Goal: Task Accomplishment & Management: Manage account settings

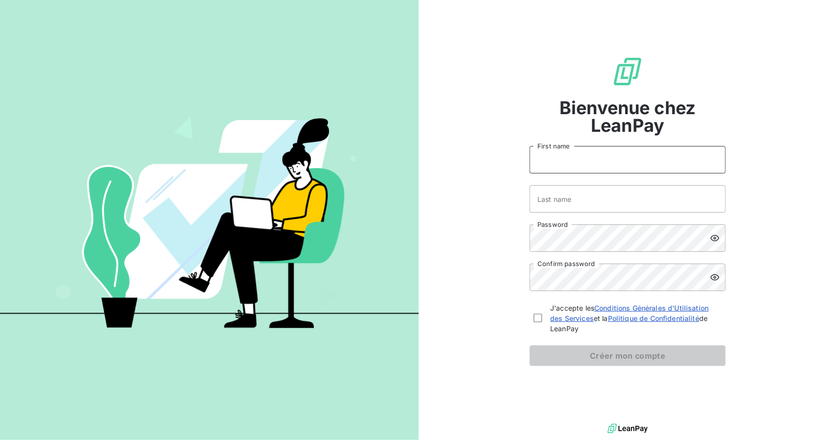
click at [577, 155] on input "First name" at bounding box center [627, 159] width 196 height 27
type input "Deshika"
click at [591, 200] on input "Last name" at bounding box center [627, 198] width 196 height 27
type input "[PERSON_NAME]"
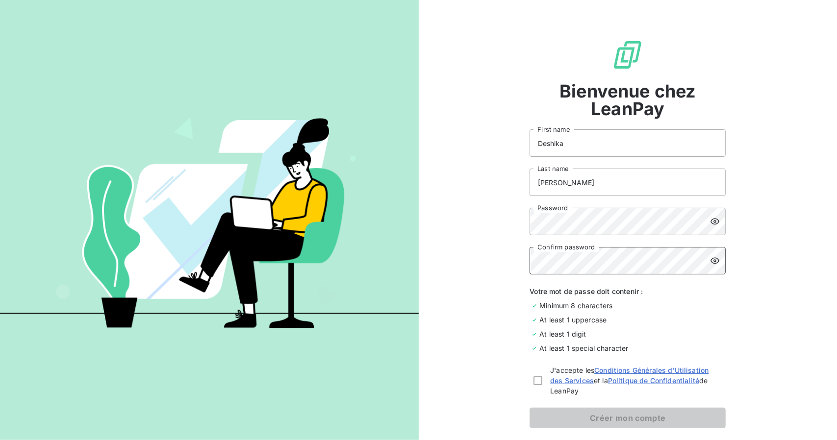
scroll to position [46, 0]
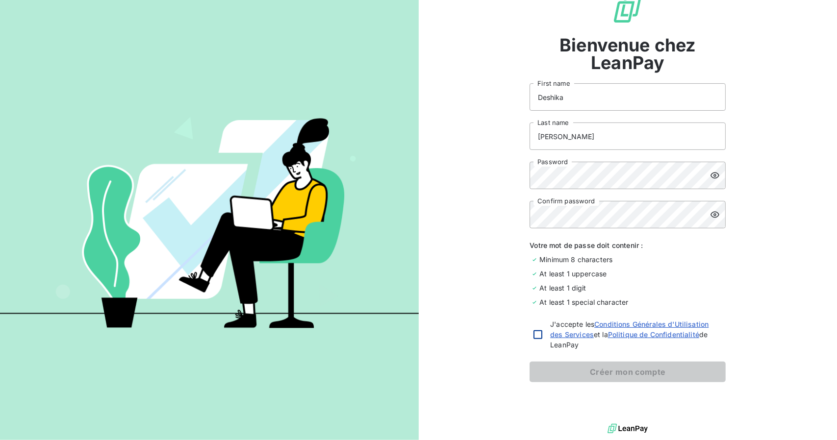
click at [536, 332] on div at bounding box center [537, 334] width 9 height 9
checkbox input "true"
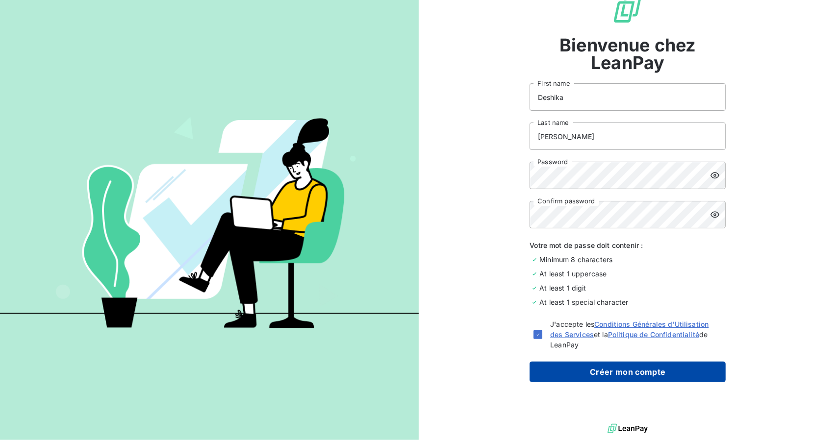
click at [617, 368] on button "Créer mon compte" at bounding box center [627, 372] width 196 height 21
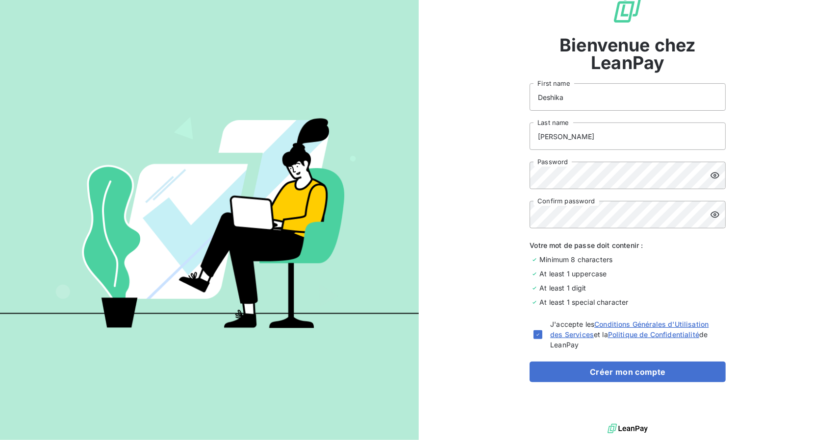
scroll to position [13, 0]
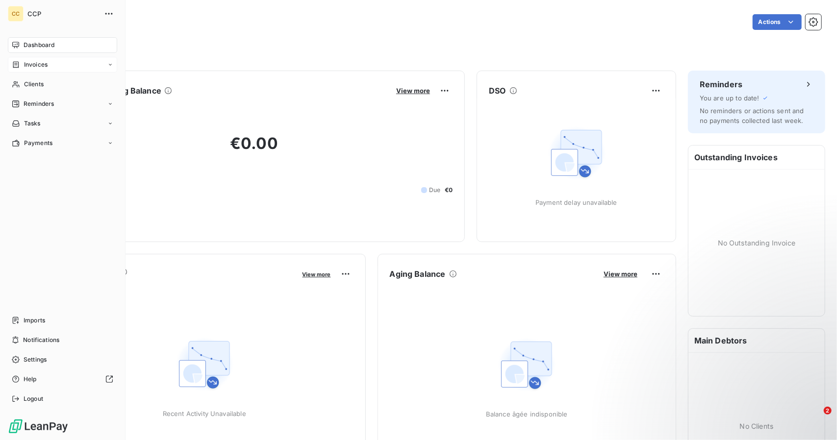
click at [28, 59] on div "Invoices" at bounding box center [62, 65] width 109 height 16
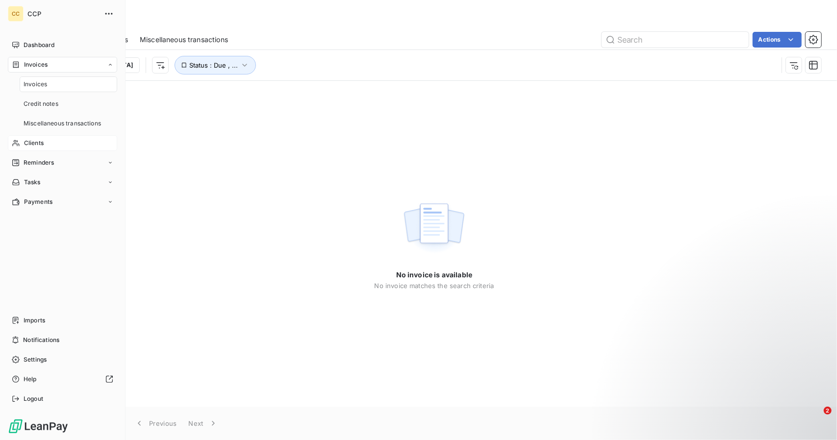
click at [39, 143] on span "Clients" at bounding box center [34, 143] width 20 height 9
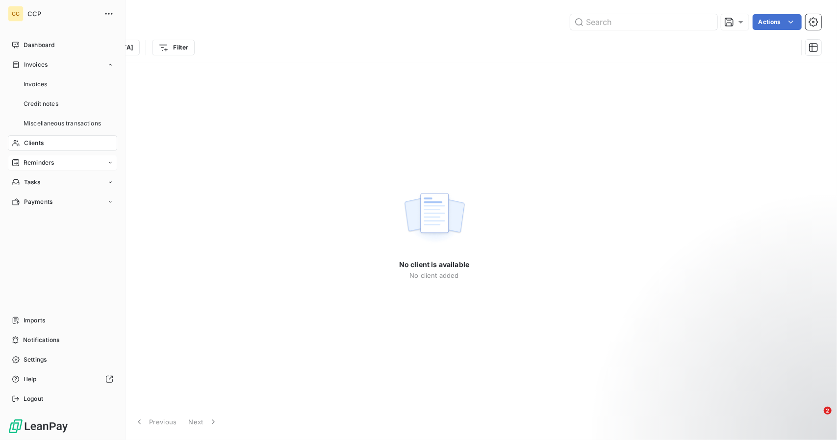
click at [44, 165] on span "Reminders" at bounding box center [39, 162] width 30 height 9
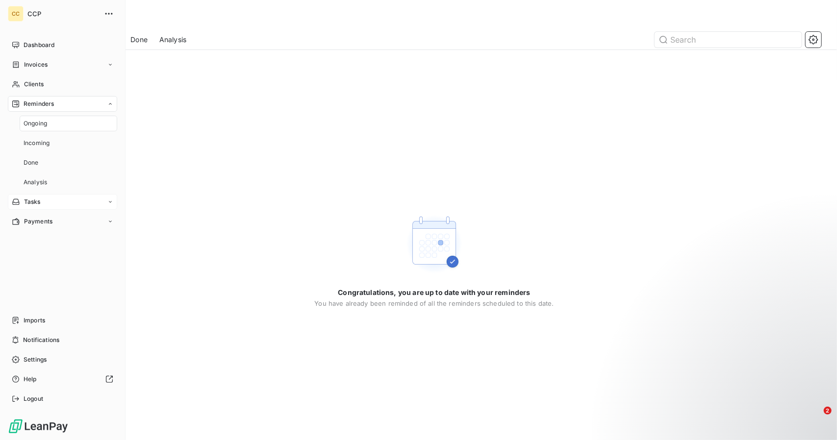
click at [44, 196] on div "Tasks" at bounding box center [62, 202] width 109 height 16
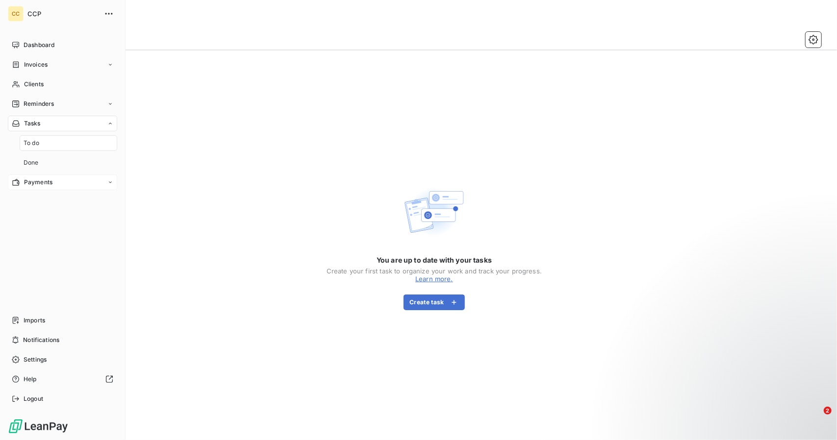
click at [44, 184] on span "Payments" at bounding box center [38, 182] width 28 height 9
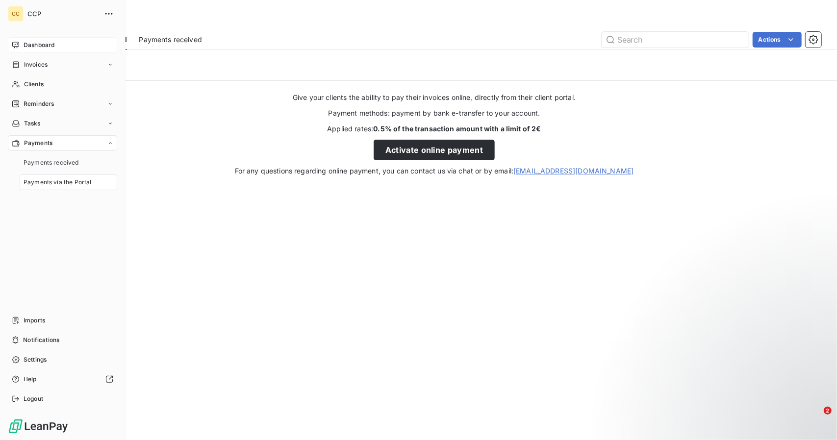
click at [58, 44] on div "Dashboard" at bounding box center [62, 45] width 109 height 16
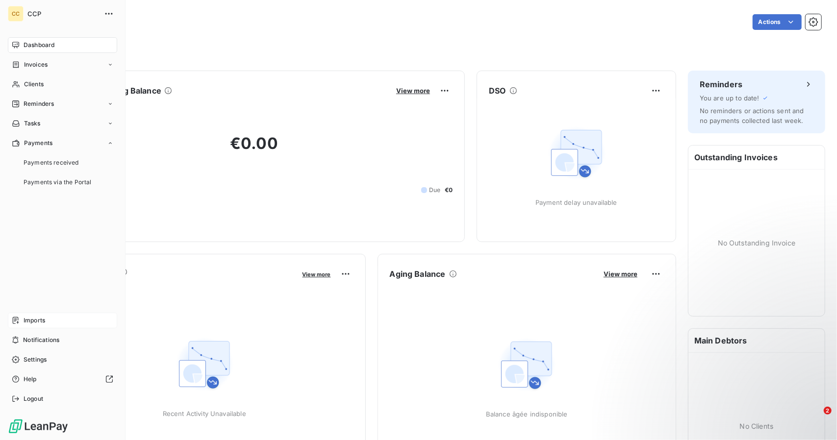
click at [30, 318] on span "Imports" at bounding box center [35, 320] width 22 height 9
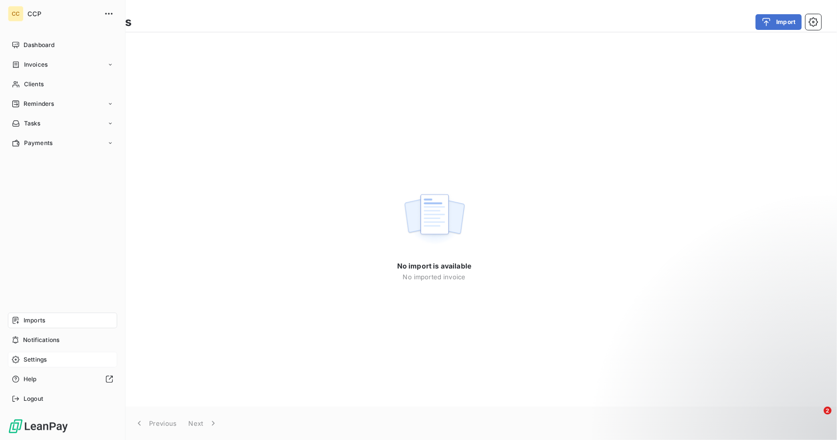
click at [31, 359] on span "Settings" at bounding box center [35, 359] width 23 height 9
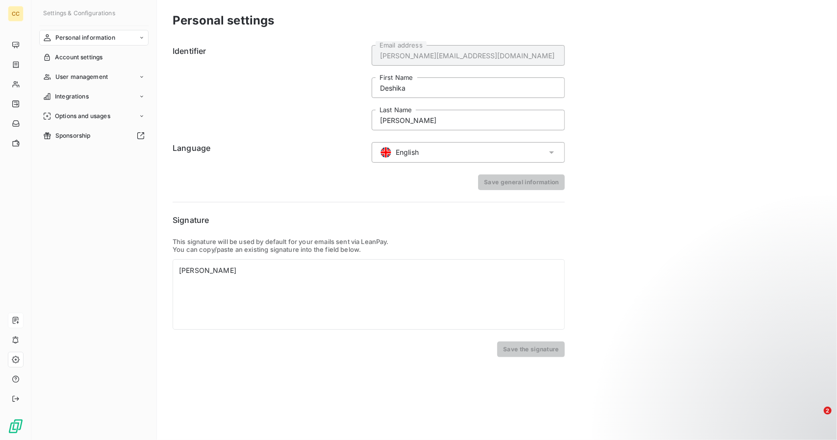
click at [404, 153] on span "English" at bounding box center [406, 153] width 23 height 10
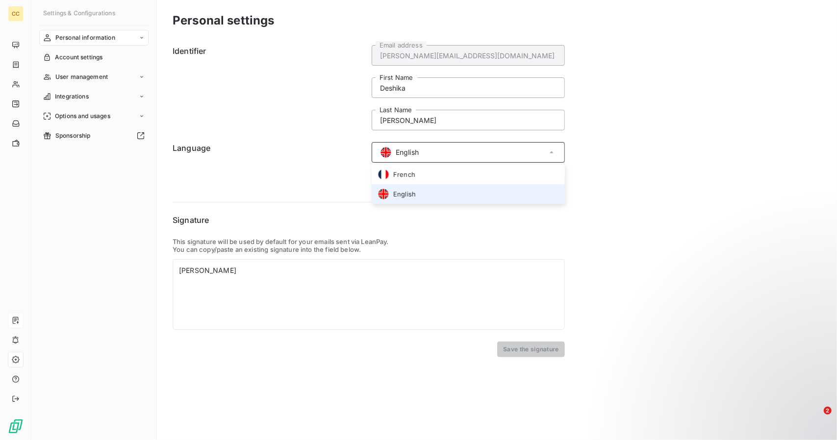
click at [404, 153] on span "English" at bounding box center [406, 153] width 23 height 10
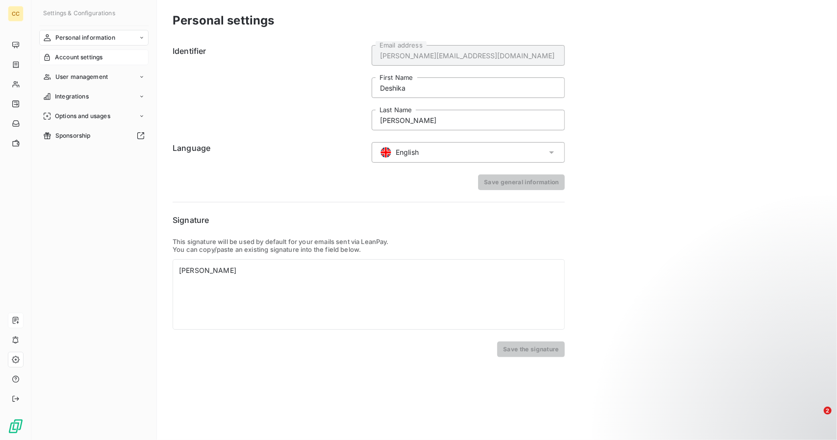
click at [99, 53] on span "Account settings" at bounding box center [79, 57] width 48 height 9
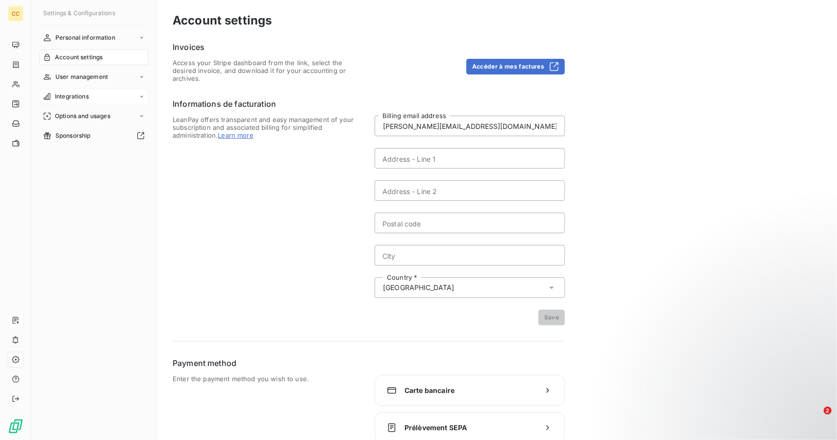
click at [62, 94] on span "Integrations" at bounding box center [72, 96] width 34 height 9
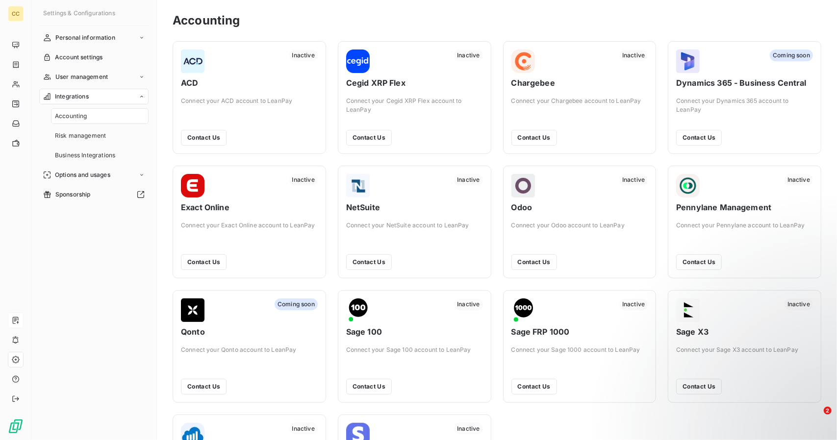
click at [99, 92] on div "Integrations" at bounding box center [93, 97] width 109 height 16
click at [91, 117] on span "Options and usages" at bounding box center [82, 116] width 55 height 9
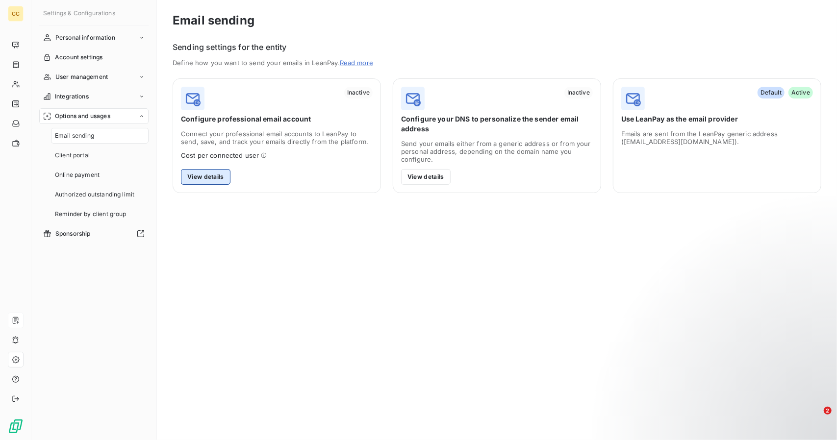
click at [198, 179] on button "View details" at bounding box center [205, 177] width 49 height 16
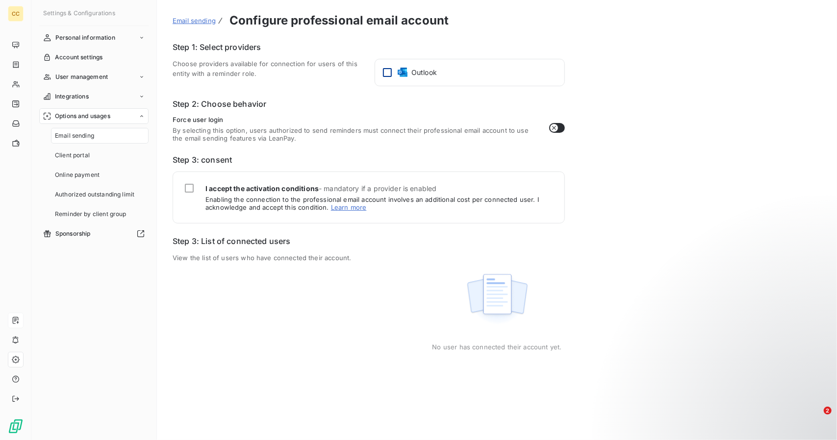
click at [386, 74] on div at bounding box center [387, 72] width 9 height 9
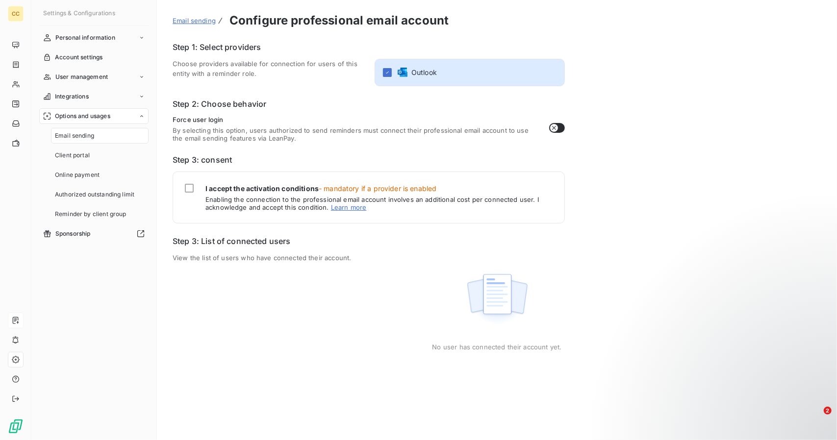
click at [189, 183] on div "I accept the activation conditions - mandatory if a provider is enabled Enablin…" at bounding box center [369, 198] width 392 height 52
click at [190, 187] on div at bounding box center [189, 188] width 9 height 9
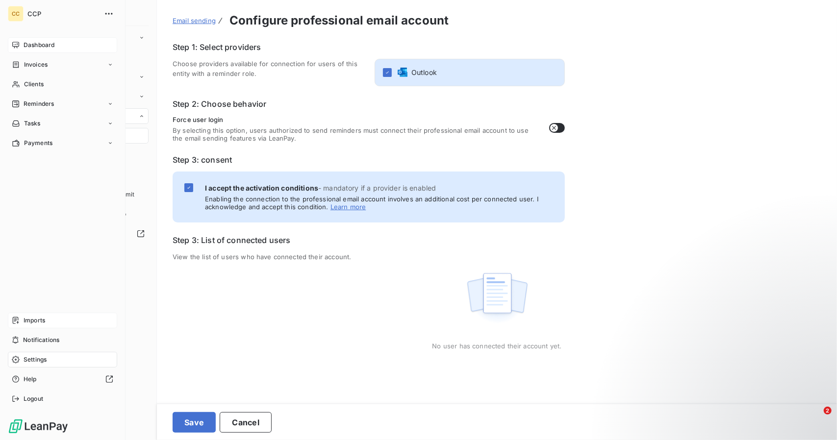
click at [30, 42] on span "Dashboard" at bounding box center [39, 45] width 31 height 9
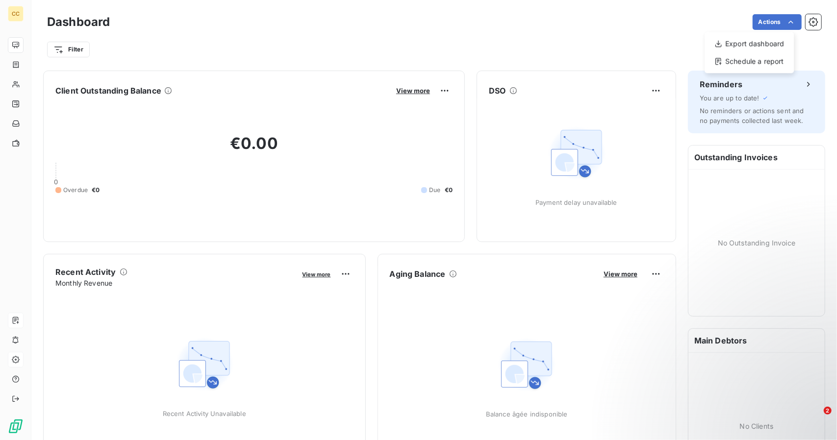
click at [805, 21] on html "CC Dashboard Actions Export dashboard Schedule a report Filter Client Outstandi…" at bounding box center [418, 220] width 837 height 440
click at [808, 23] on icon "button" at bounding box center [813, 22] width 10 height 10
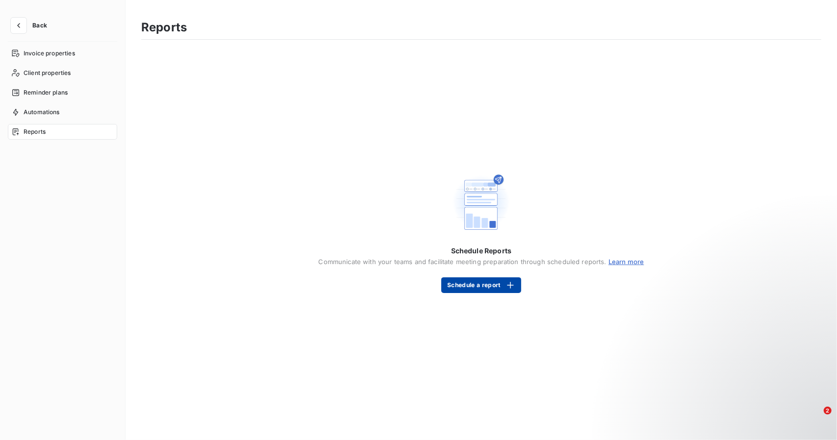
click at [461, 283] on button "Schedule a report" at bounding box center [480, 285] width 79 height 16
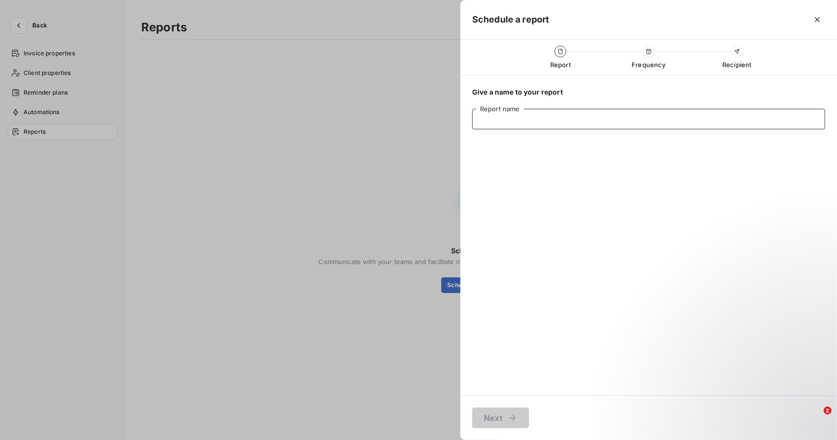
click at [515, 121] on input "Report name" at bounding box center [648, 119] width 353 height 21
type input "Receivables report"
click at [502, 416] on button "Next" at bounding box center [500, 418] width 57 height 21
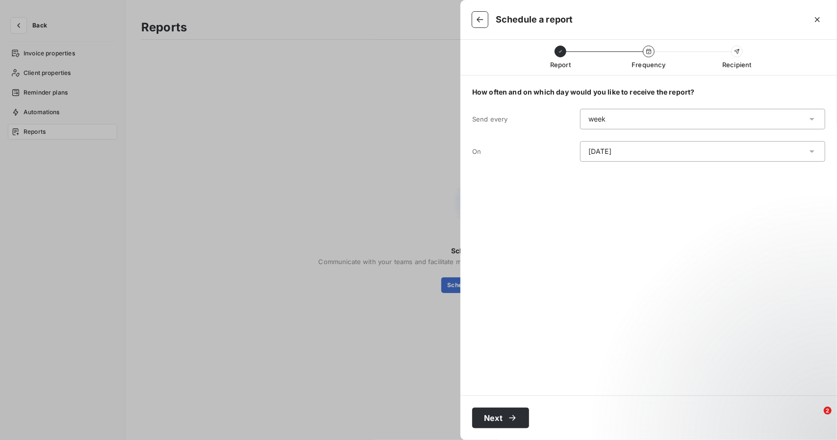
click at [602, 120] on div "week" at bounding box center [597, 119] width 18 height 10
click at [603, 136] on li "week" at bounding box center [702, 140] width 245 height 18
click at [603, 147] on div "[DATE]" at bounding box center [599, 152] width 23 height 10
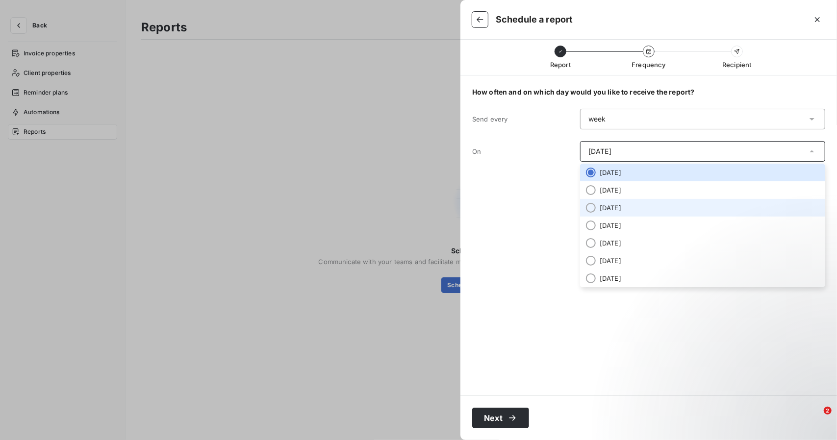
click at [603, 208] on li "[DATE]" at bounding box center [702, 208] width 245 height 18
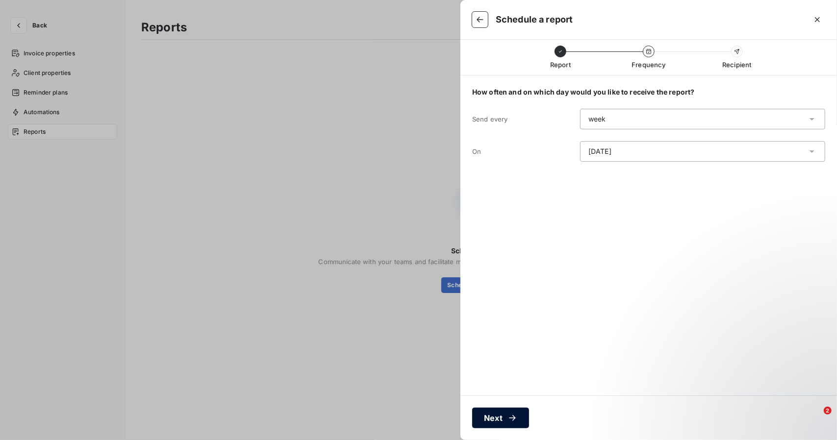
click at [496, 417] on button "Next" at bounding box center [500, 418] width 57 height 21
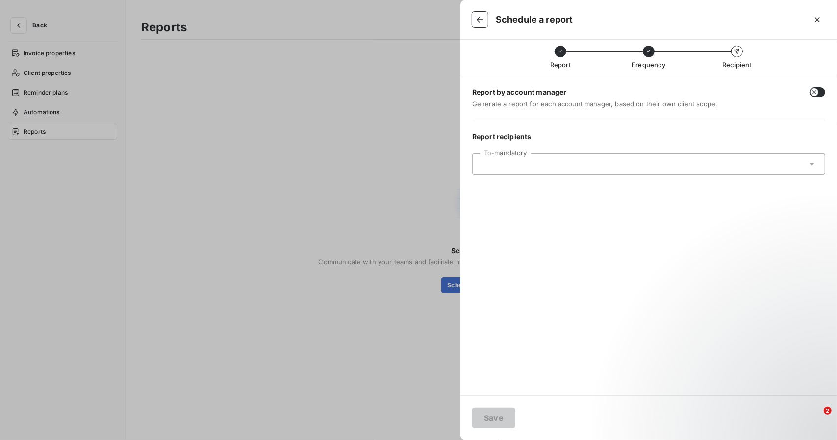
click at [596, 161] on div at bounding box center [643, 164] width 326 height 9
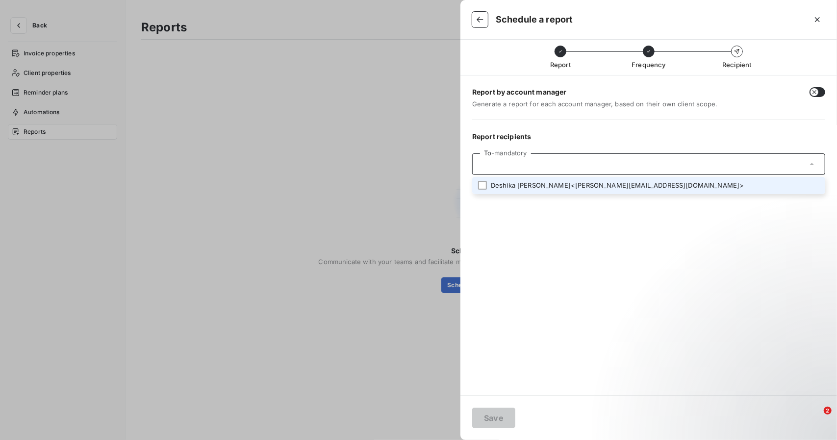
click at [595, 184] on li "[PERSON_NAME] < [PERSON_NAME][EMAIL_ADDRESS][DOMAIN_NAME] >" at bounding box center [648, 185] width 353 height 17
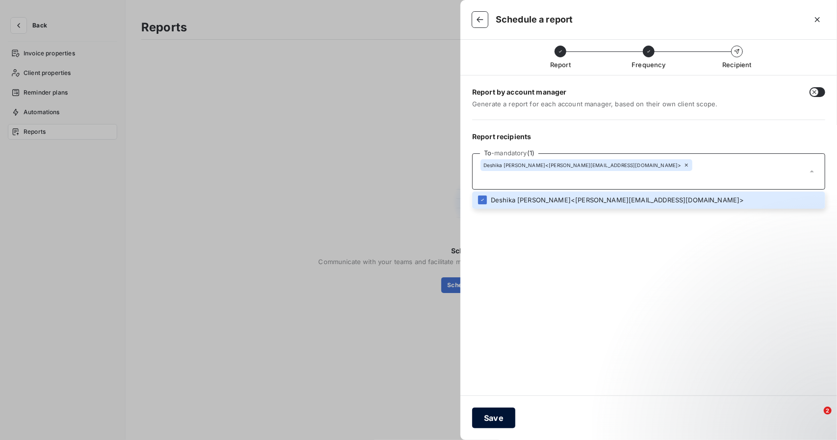
click at [489, 419] on button "Save" at bounding box center [493, 418] width 43 height 21
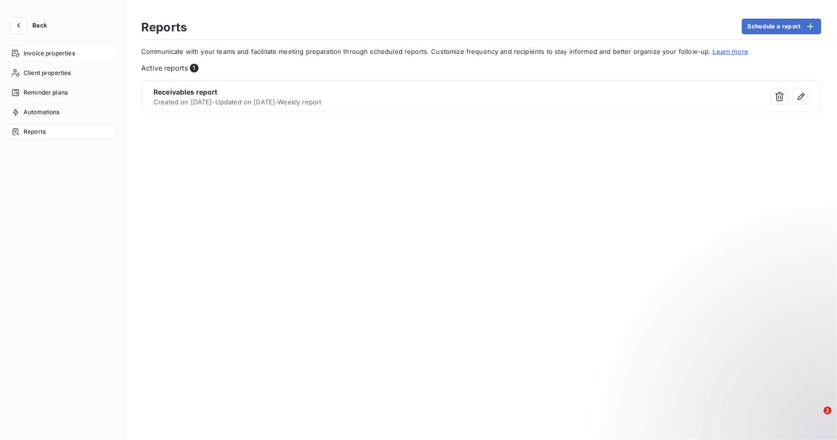
click at [57, 54] on span "Invoice properties" at bounding box center [49, 53] width 51 height 9
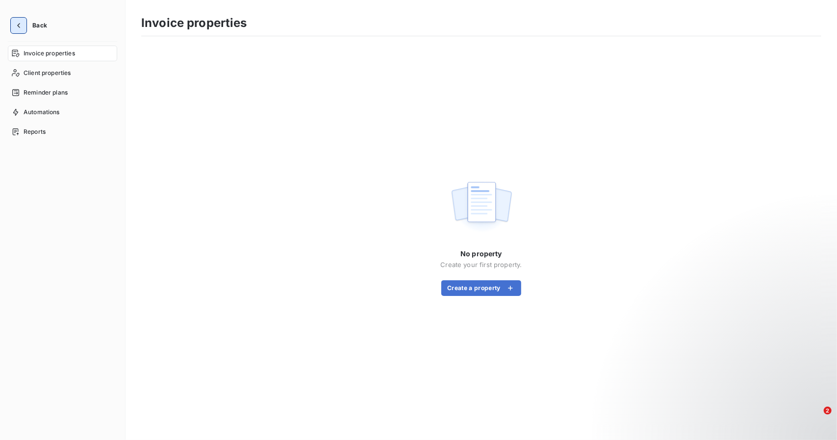
click at [23, 24] on icon "button" at bounding box center [19, 26] width 10 height 10
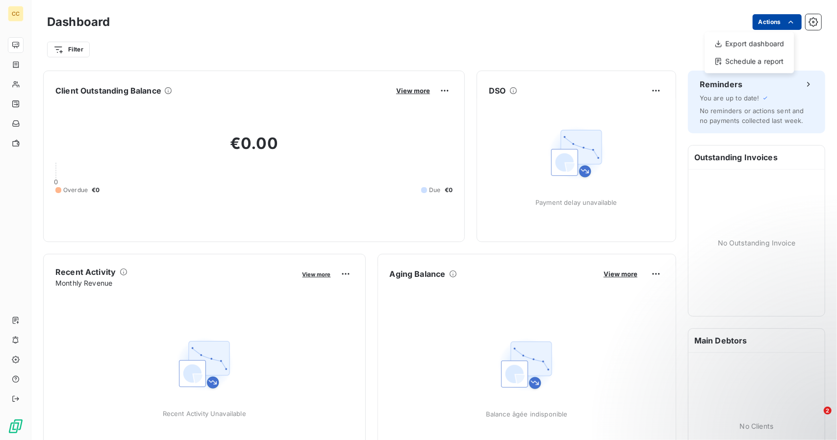
click at [761, 27] on html "CC Dashboard Actions Export dashboard Schedule a report Filter Client Outstandi…" at bounding box center [418, 220] width 837 height 440
click at [756, 46] on div "Export dashboard" at bounding box center [748, 44] width 81 height 16
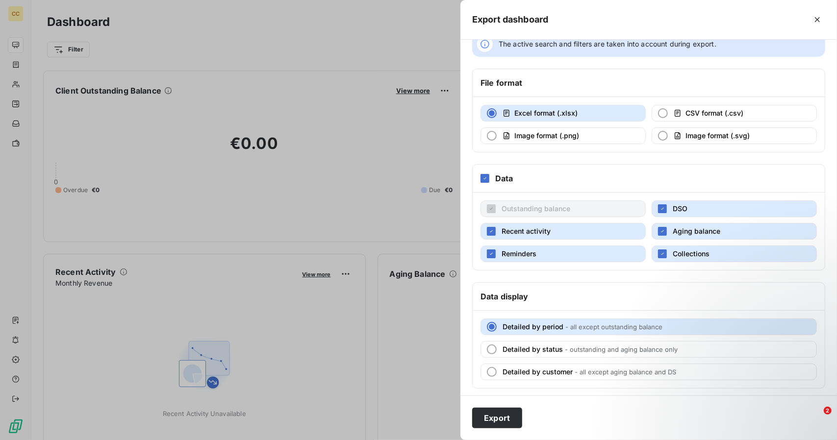
scroll to position [21, 0]
click at [501, 418] on button "Export" at bounding box center [497, 418] width 50 height 21
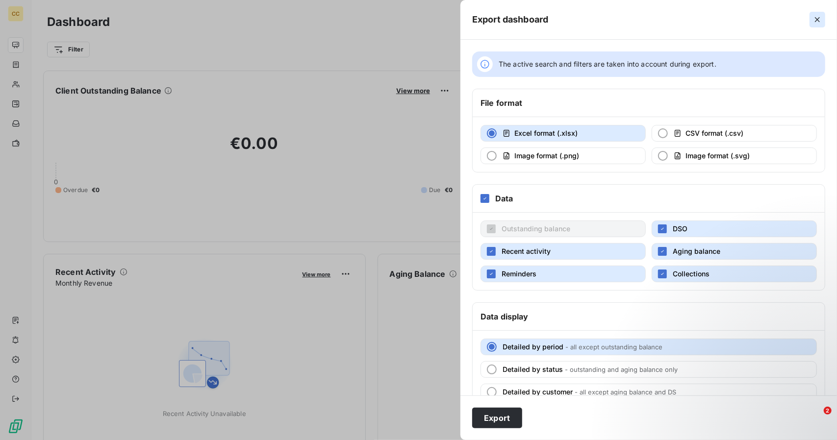
click at [815, 19] on icon "button" at bounding box center [817, 20] width 10 height 10
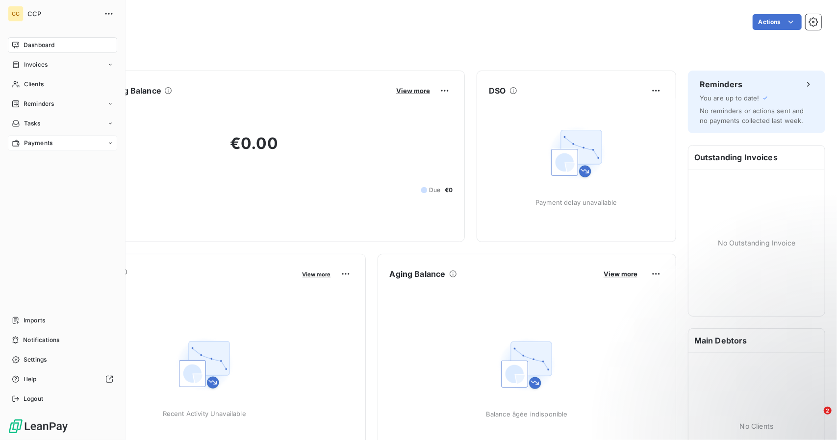
click at [48, 139] on span "Payments" at bounding box center [38, 143] width 28 height 9
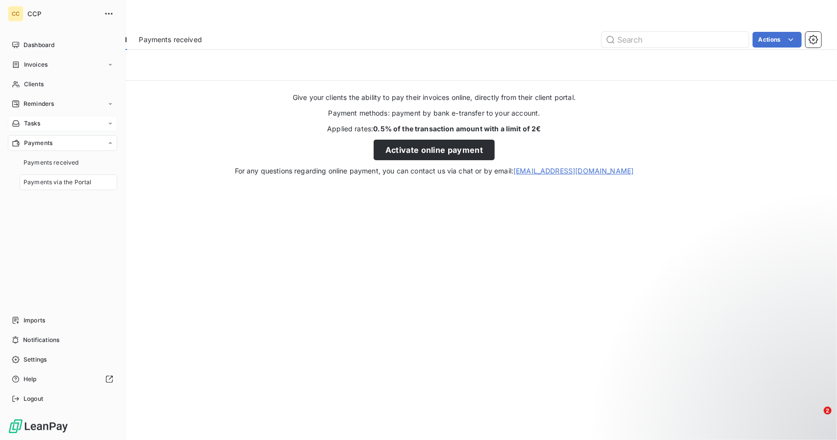
click at [48, 125] on div "Tasks" at bounding box center [62, 124] width 109 height 16
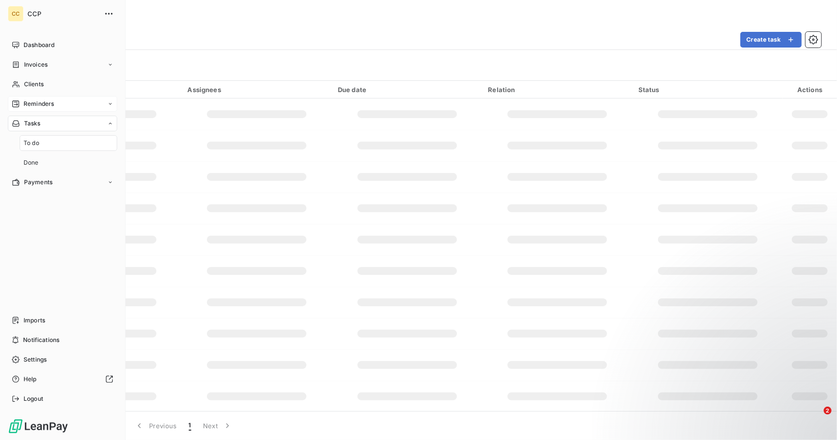
click at [48, 102] on span "Reminders" at bounding box center [39, 103] width 30 height 9
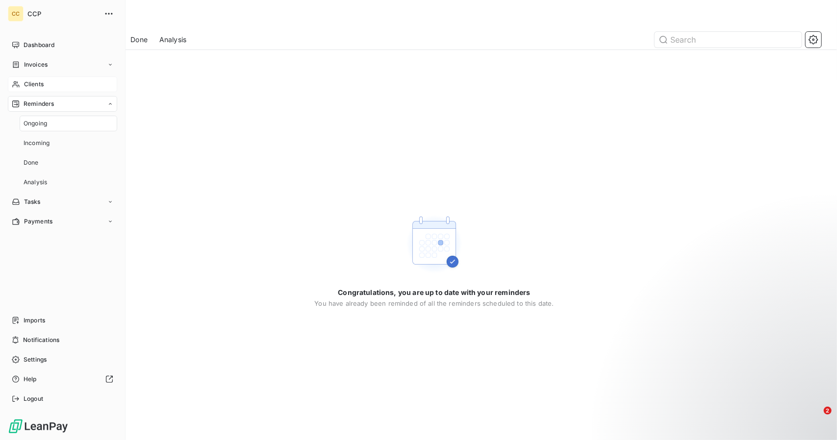
click at [48, 85] on div "Clients" at bounding box center [62, 84] width 109 height 16
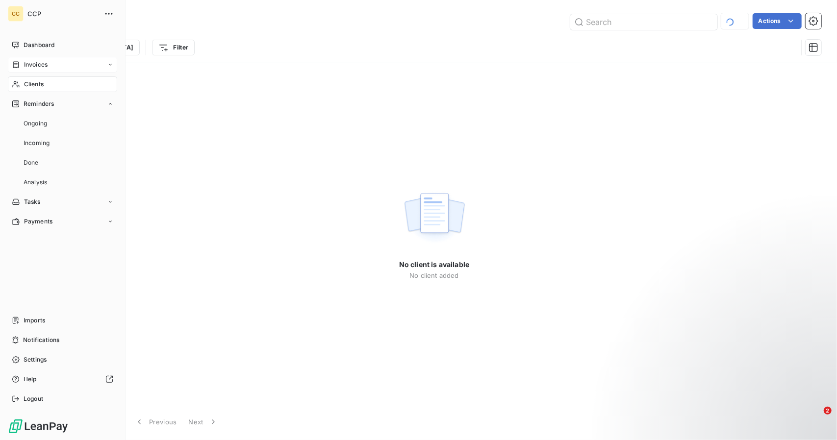
click at [47, 63] on span "Invoices" at bounding box center [36, 64] width 24 height 9
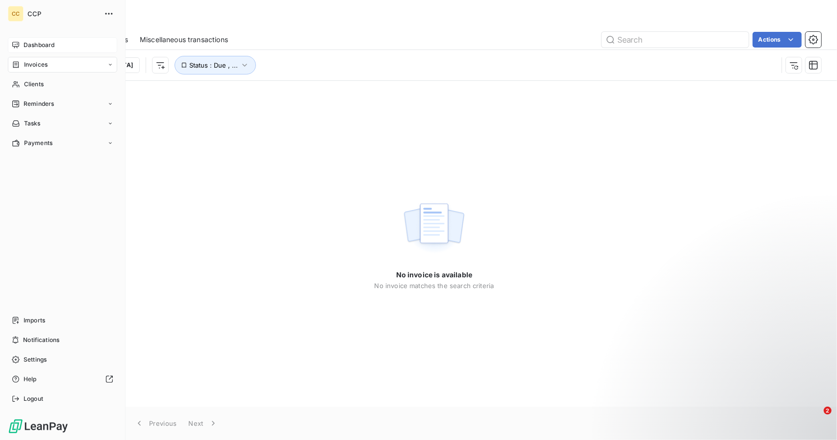
click at [47, 44] on span "Dashboard" at bounding box center [39, 45] width 31 height 9
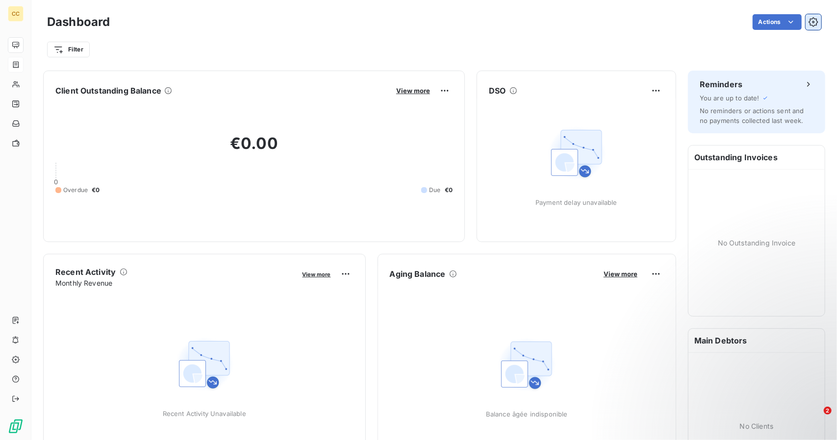
click at [808, 22] on icon "button" at bounding box center [813, 22] width 10 height 10
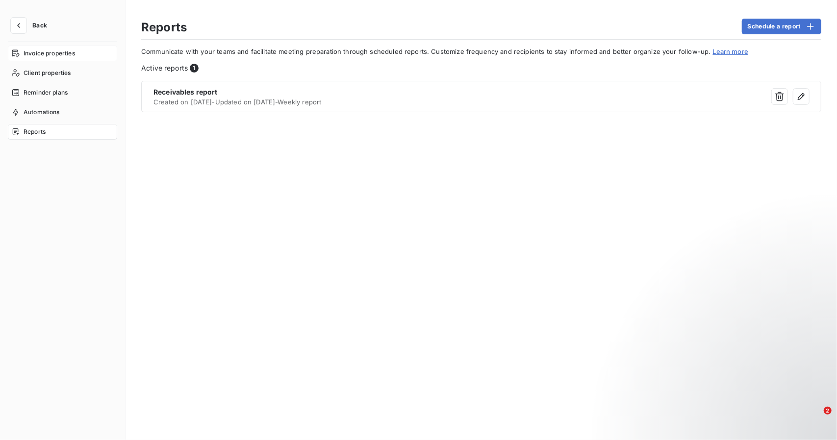
click at [50, 55] on span "Invoice properties" at bounding box center [49, 53] width 51 height 9
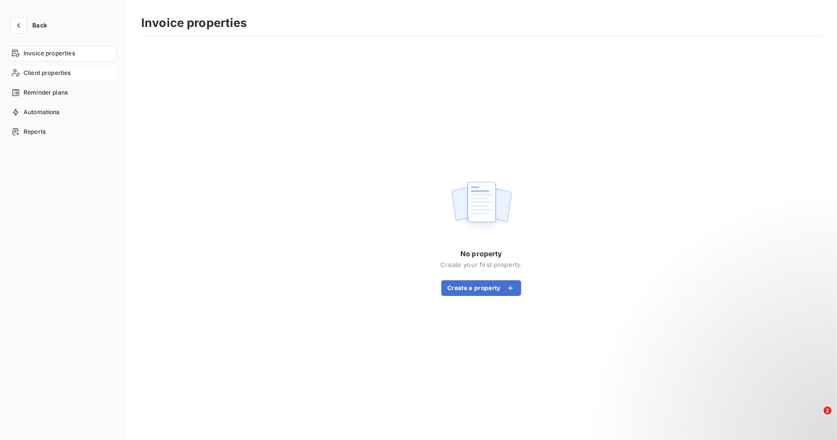
click at [51, 68] on div "Client properties" at bounding box center [62, 73] width 109 height 16
drag, startPoint x: 51, startPoint y: 90, endPoint x: 51, endPoint y: 99, distance: 9.8
click at [51, 91] on span "Reminder plans" at bounding box center [46, 92] width 44 height 9
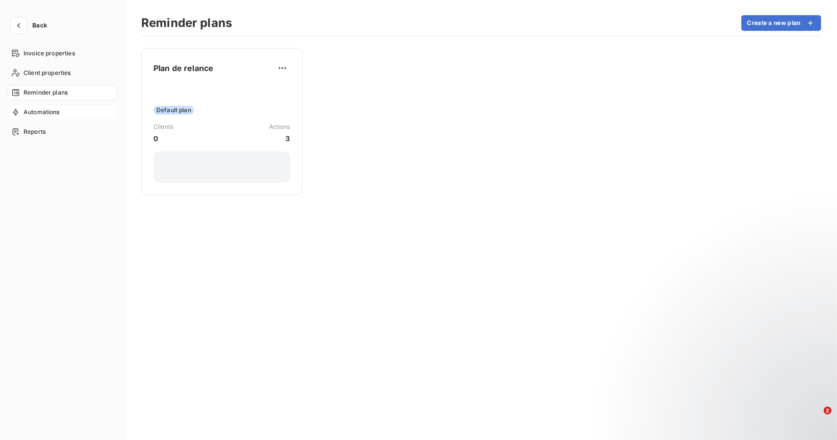
click at [51, 112] on span "Automations" at bounding box center [42, 112] width 36 height 9
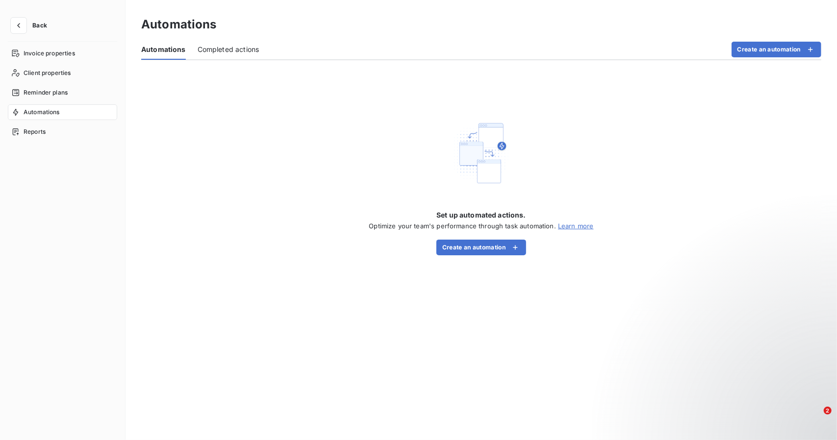
click at [41, 21] on button "Back" at bounding box center [31, 26] width 47 height 16
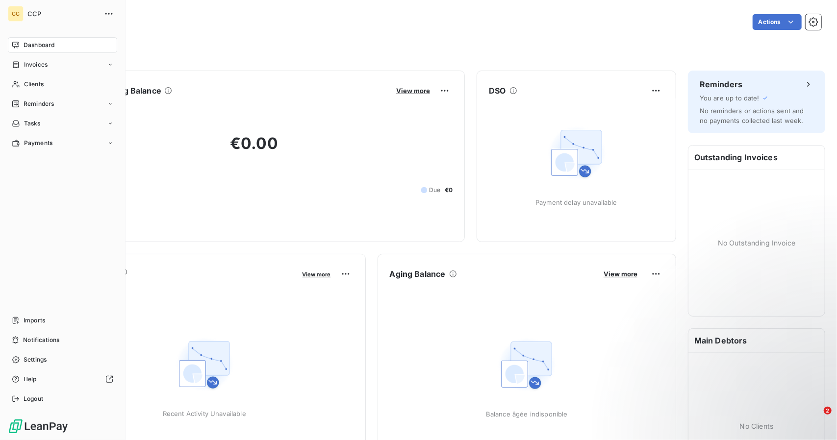
click at [24, 363] on span "Settings" at bounding box center [35, 359] width 23 height 9
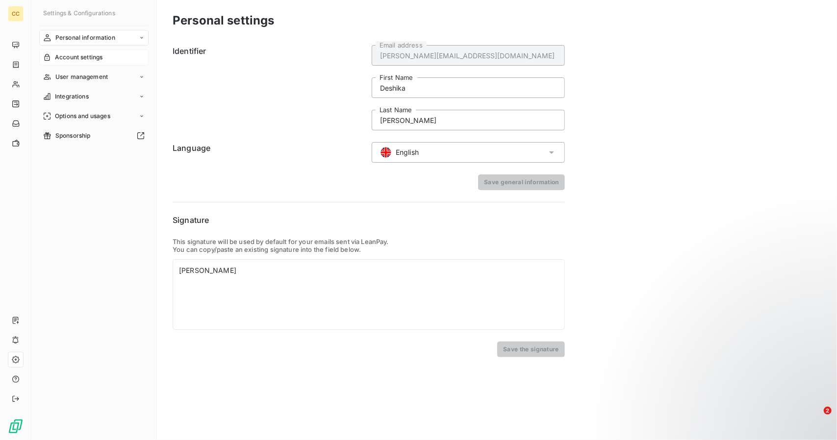
click at [82, 58] on span "Account settings" at bounding box center [79, 57] width 48 height 9
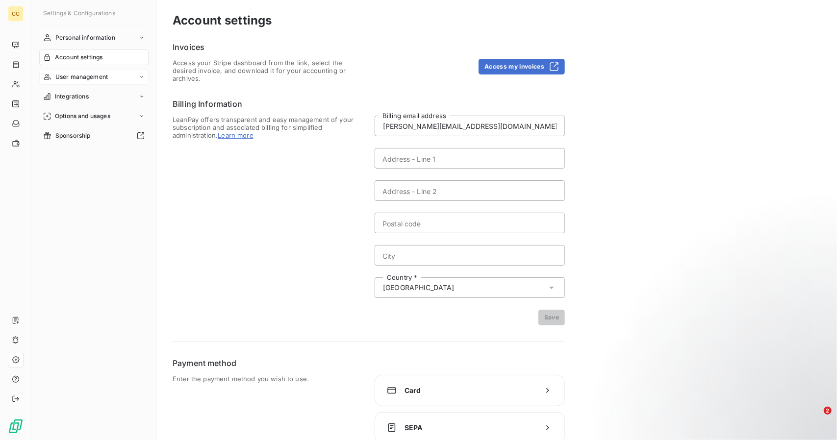
click at [91, 75] on span "User management" at bounding box center [81, 77] width 52 height 9
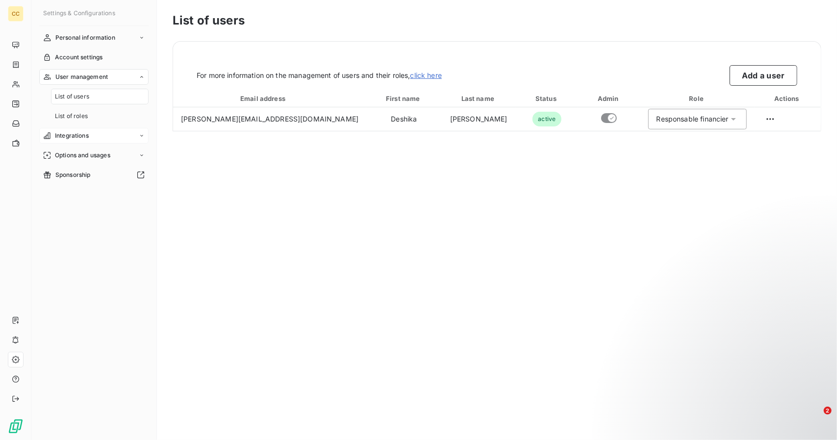
click at [85, 134] on span "Integrations" at bounding box center [72, 135] width 34 height 9
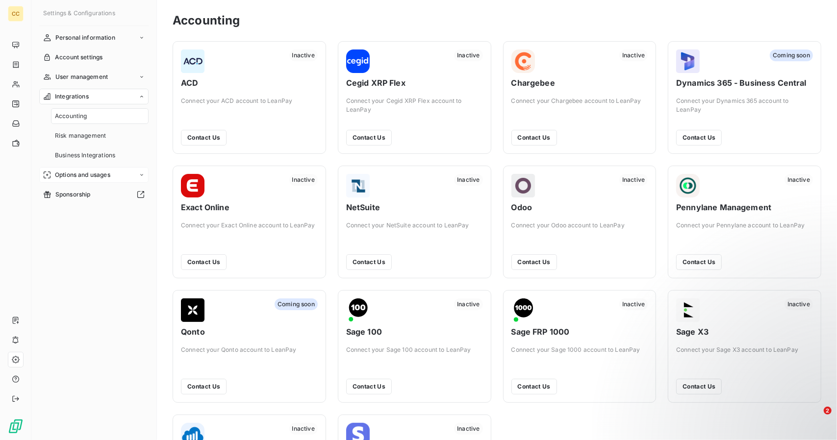
click at [85, 169] on div "Options and usages" at bounding box center [93, 175] width 109 height 16
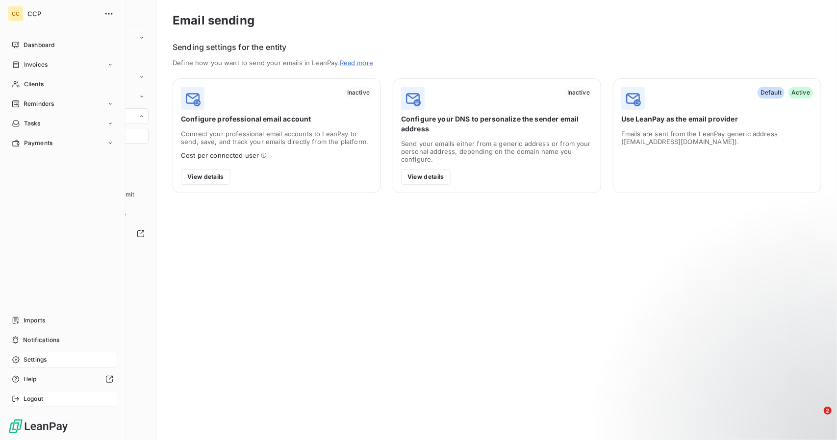
click at [35, 398] on span "Logout" at bounding box center [34, 398] width 20 height 9
